Goal: Task Accomplishment & Management: Manage account settings

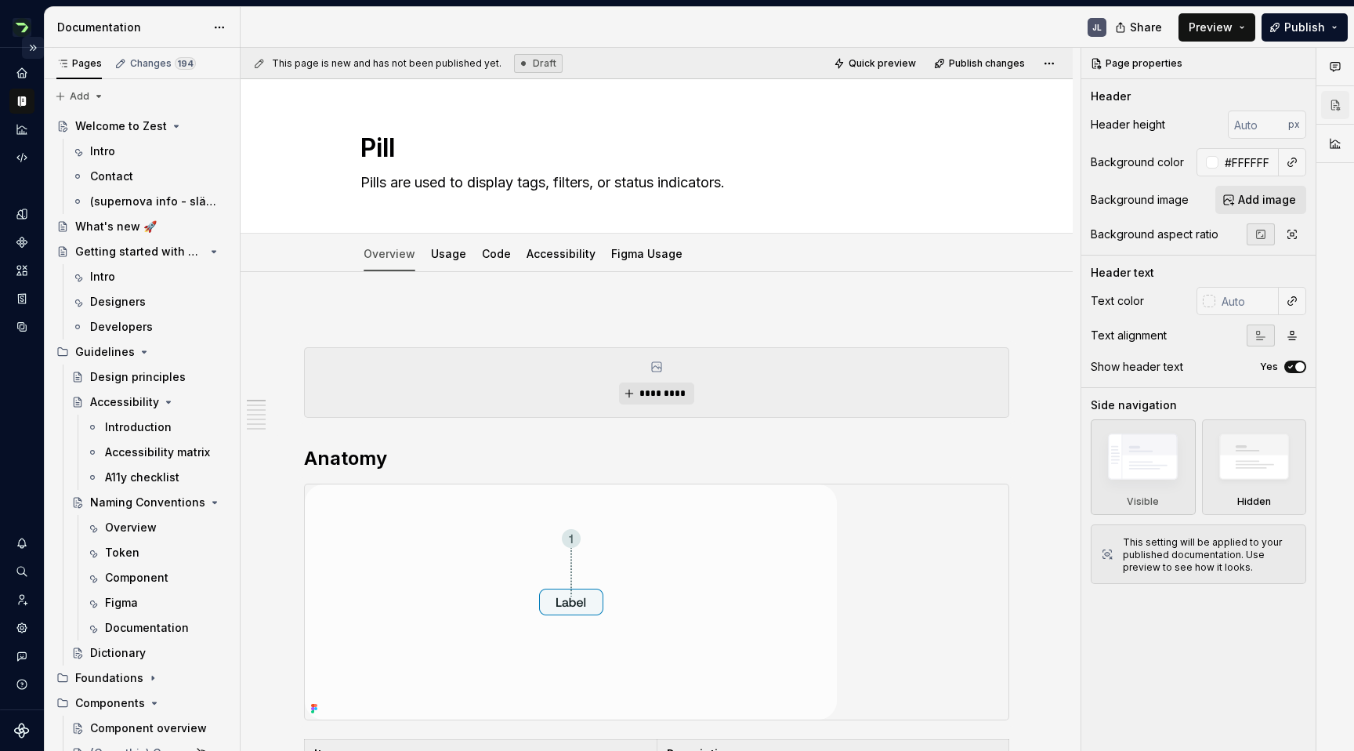
click at [35, 50] on button "Expand sidebar" at bounding box center [33, 48] width 22 height 22
type textarea "*"
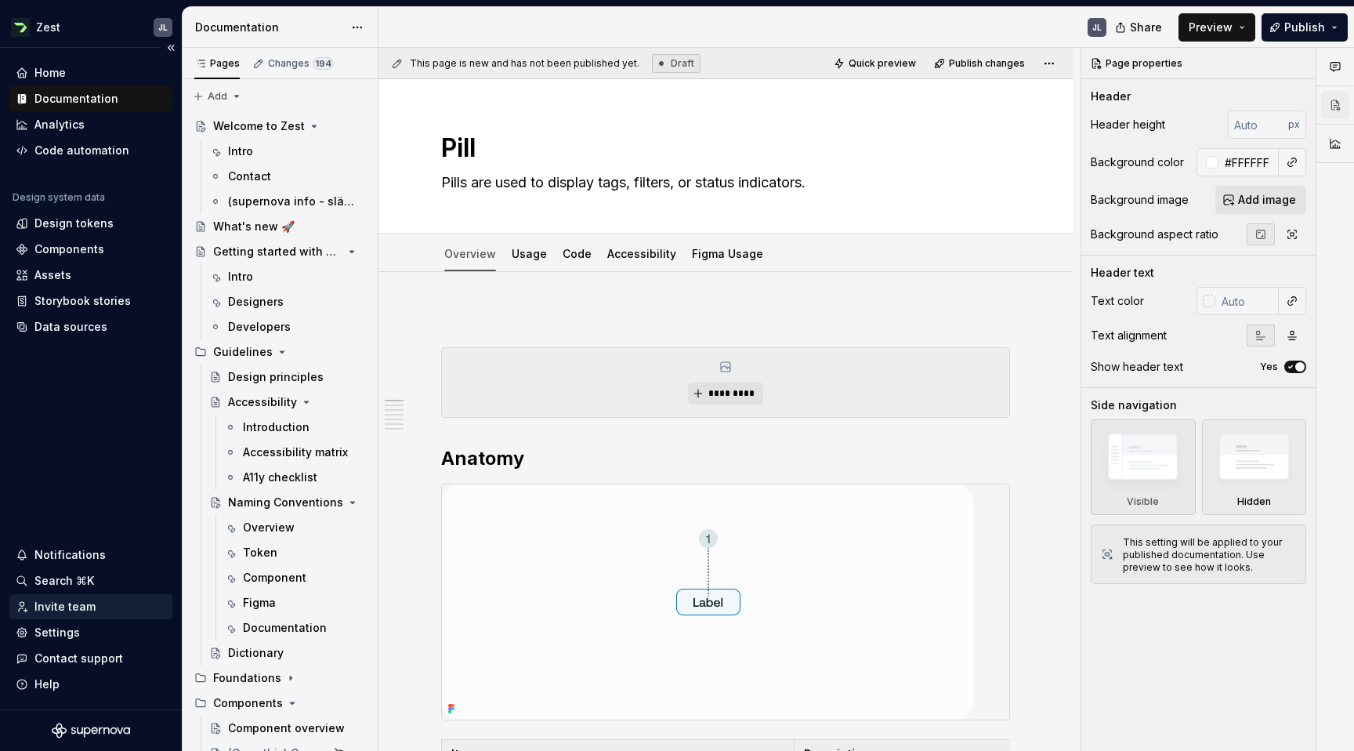
click at [76, 606] on div "Invite team" at bounding box center [64, 607] width 61 height 16
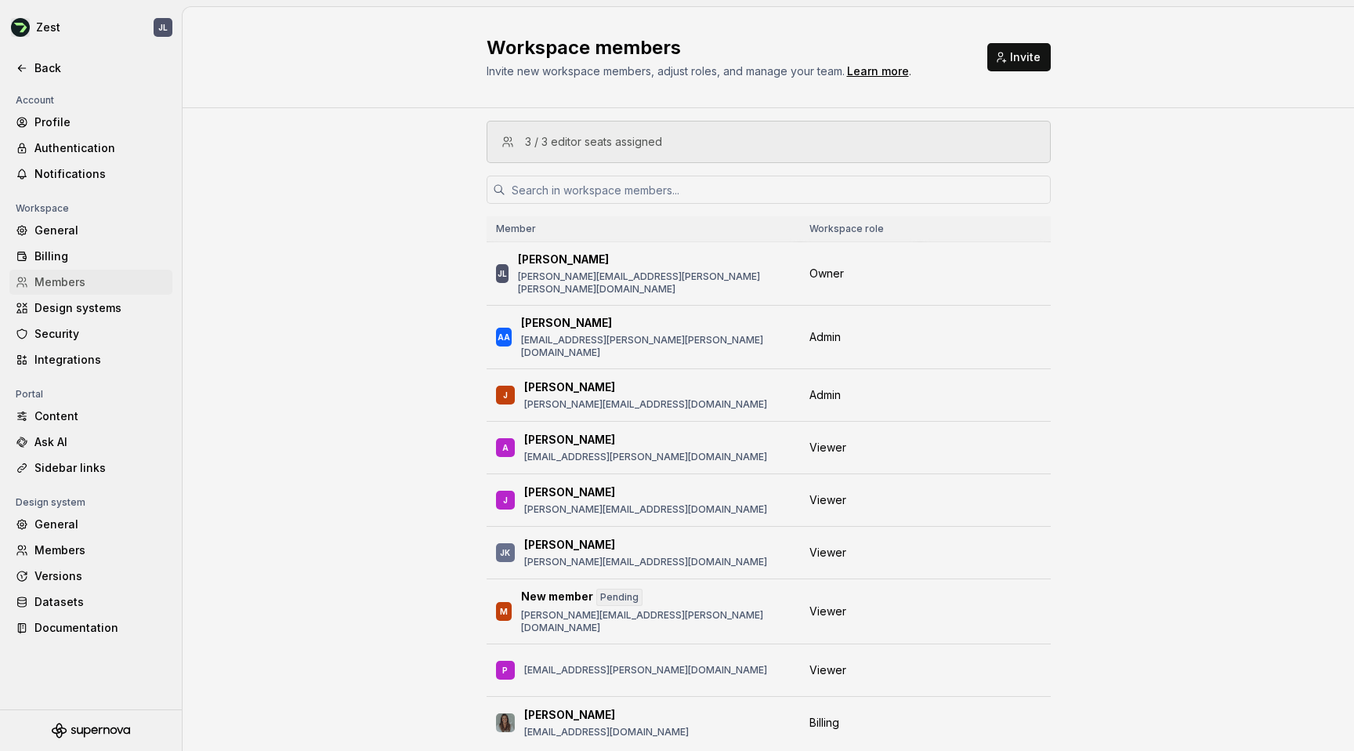
scroll to position [23, 0]
